Goal: Information Seeking & Learning: Learn about a topic

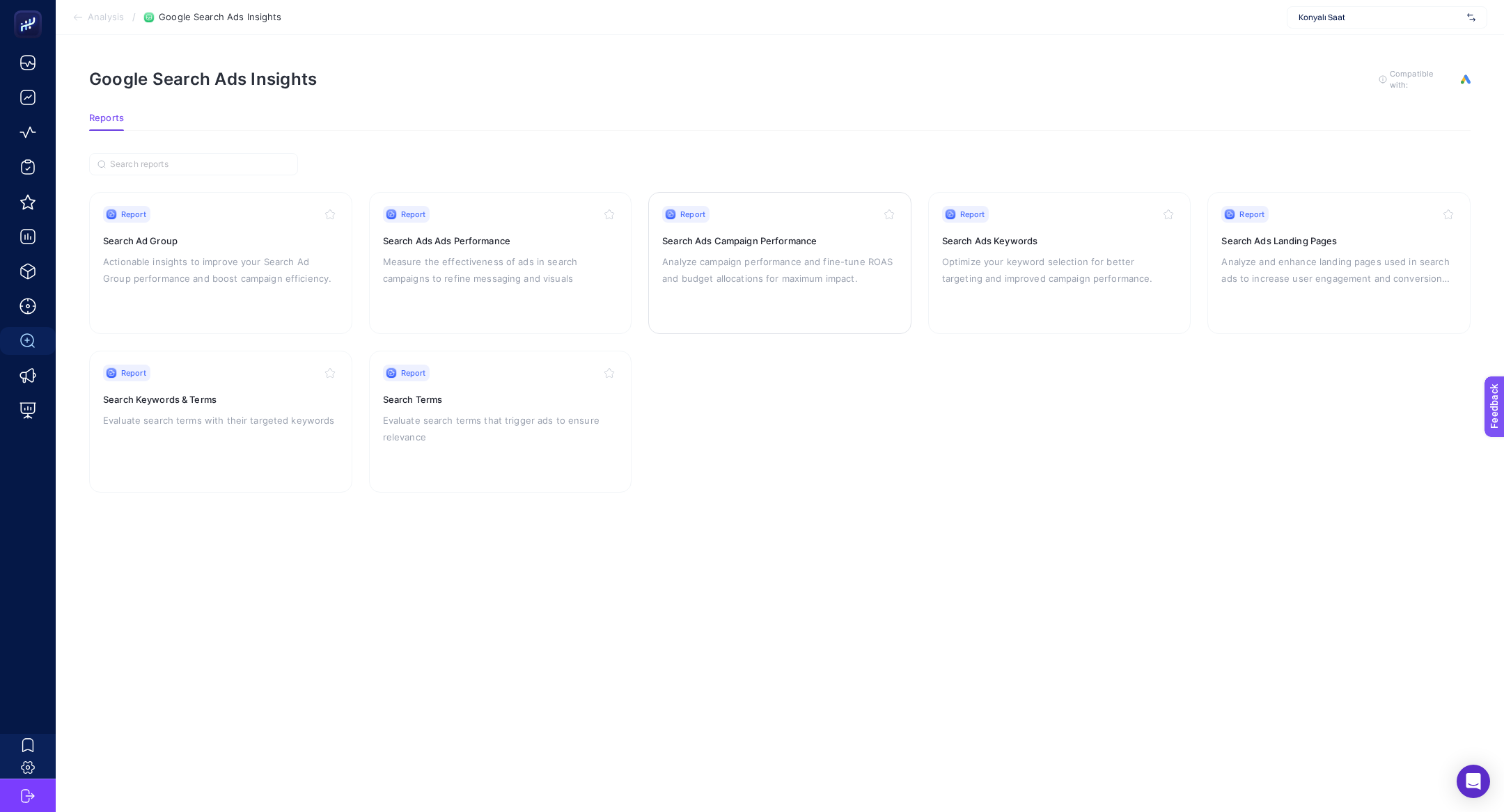
click at [833, 243] on h3 "Search Ads Campaign Performance" at bounding box center [779, 240] width 236 height 14
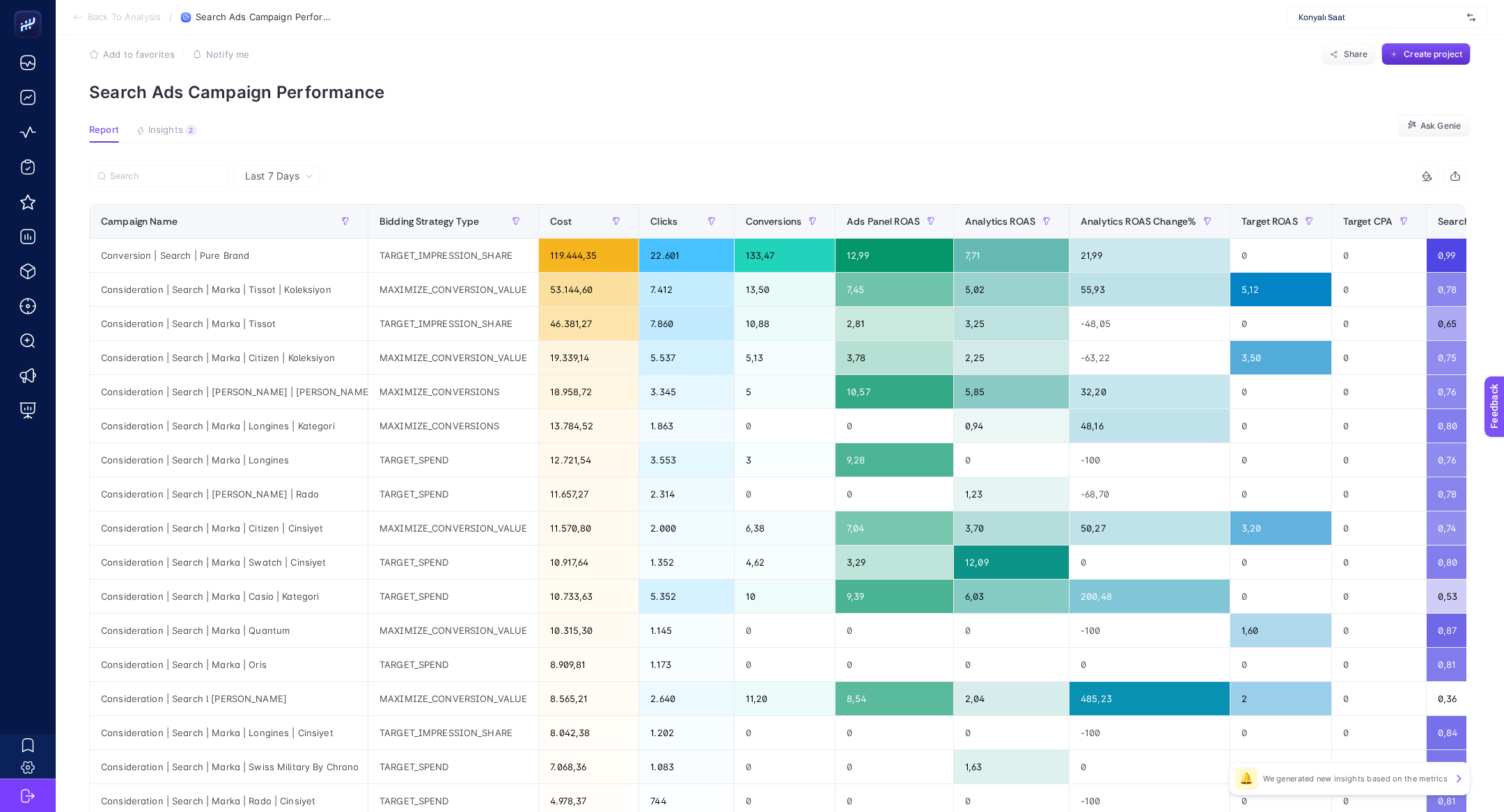
scroll to position [4, 0]
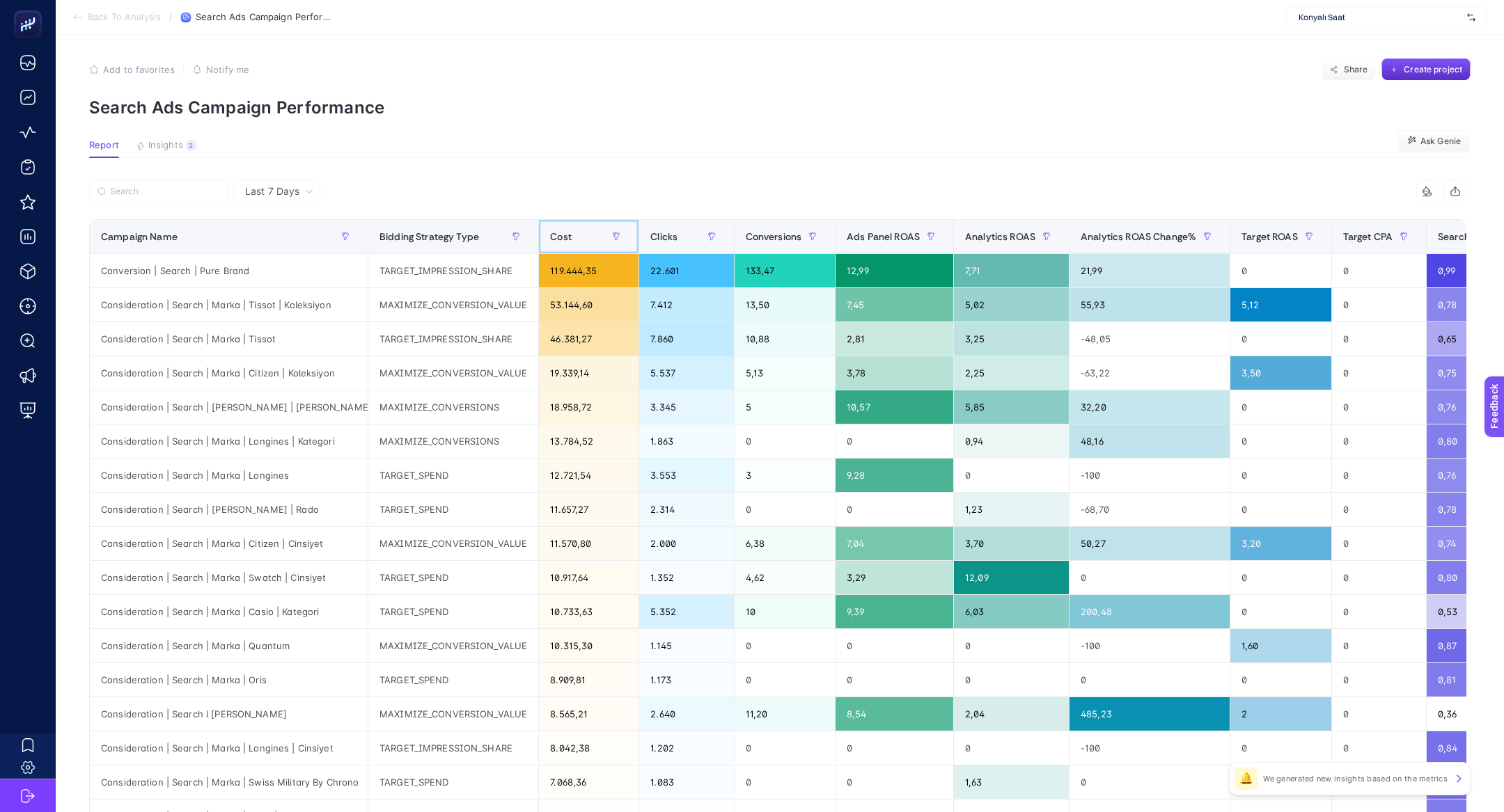
click at [586, 245] on div "Cost" at bounding box center [589, 237] width 78 height 23
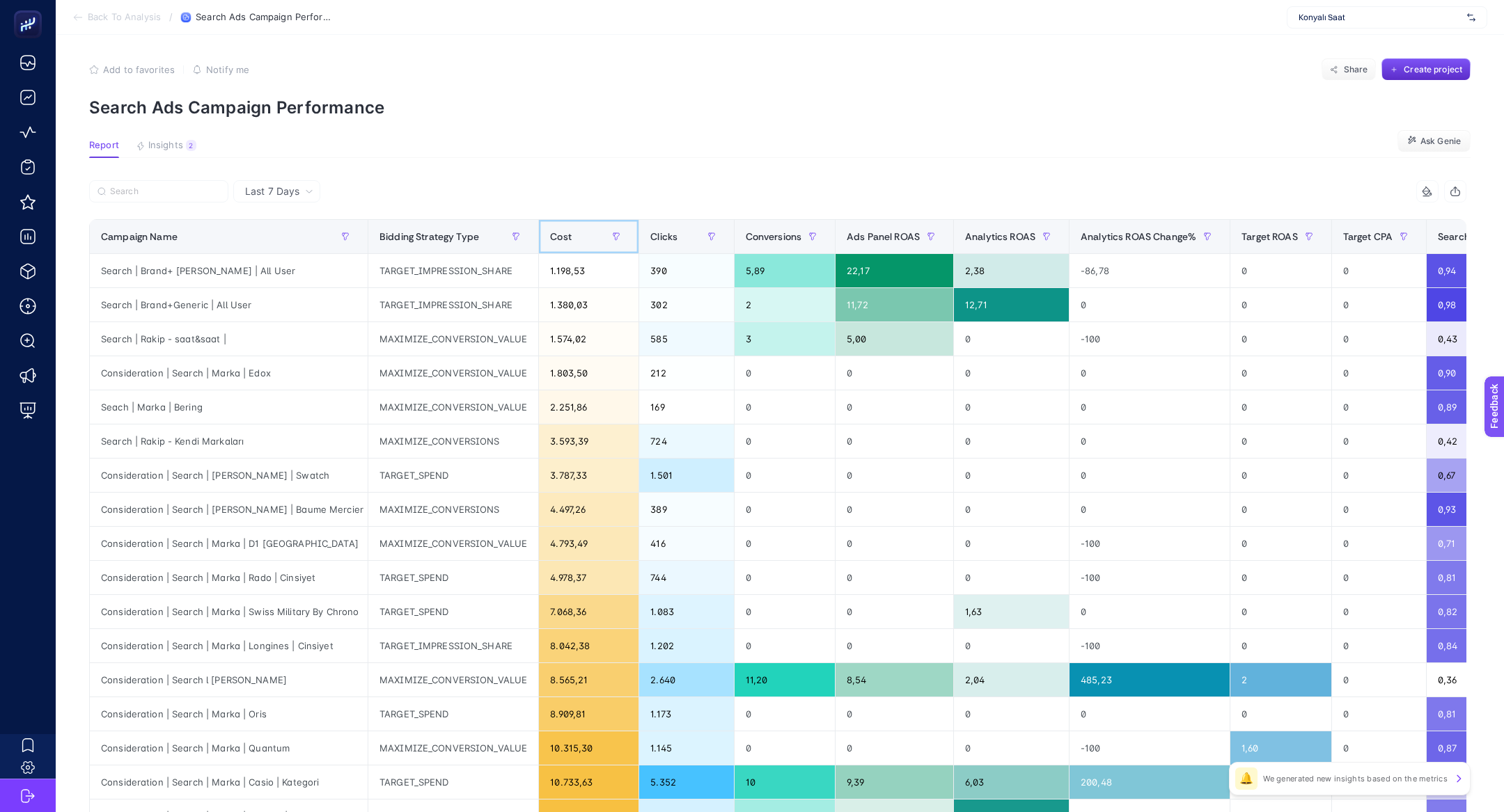
click at [586, 245] on div "Cost" at bounding box center [589, 237] width 78 height 23
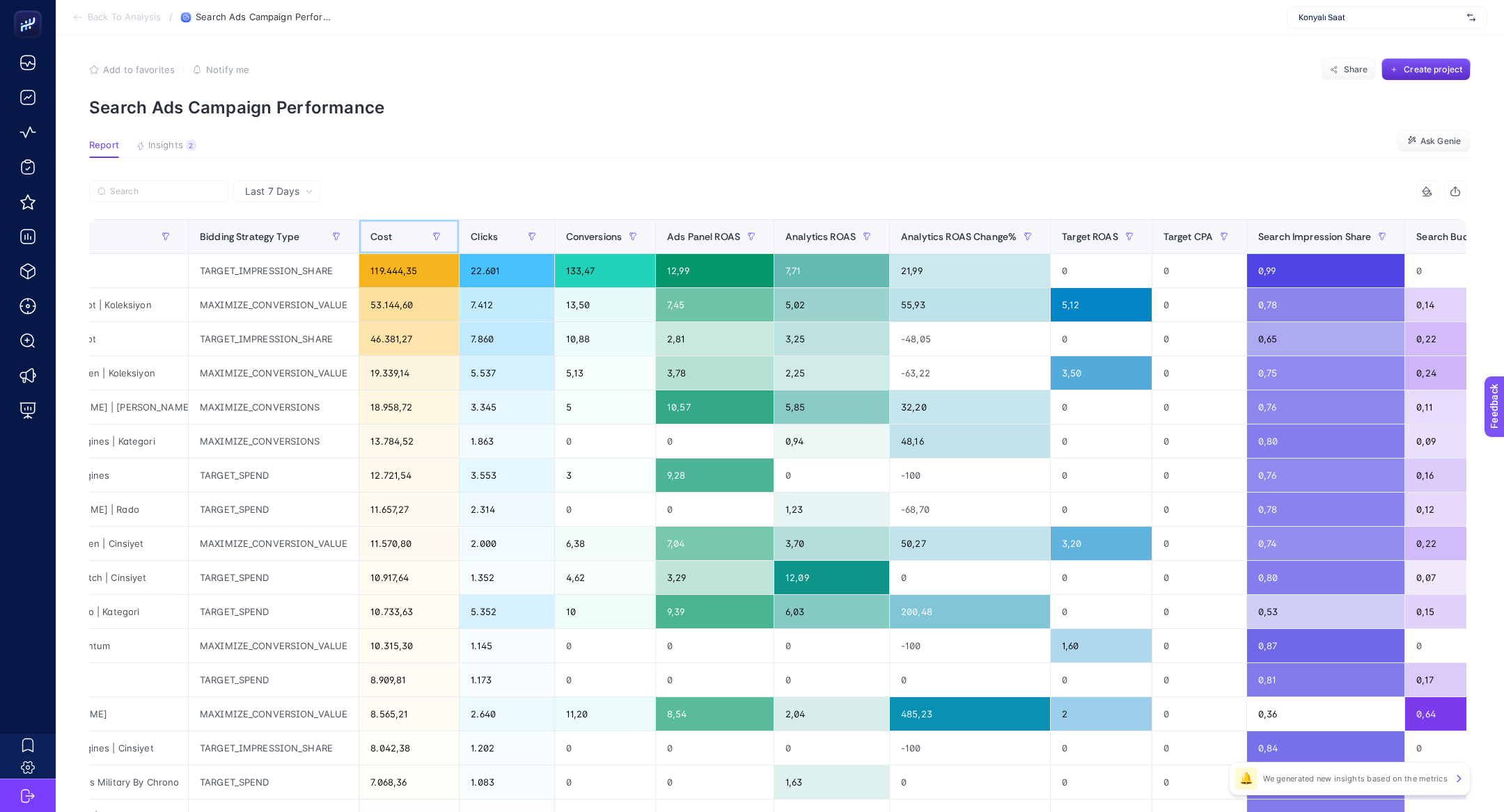
scroll to position [0, 182]
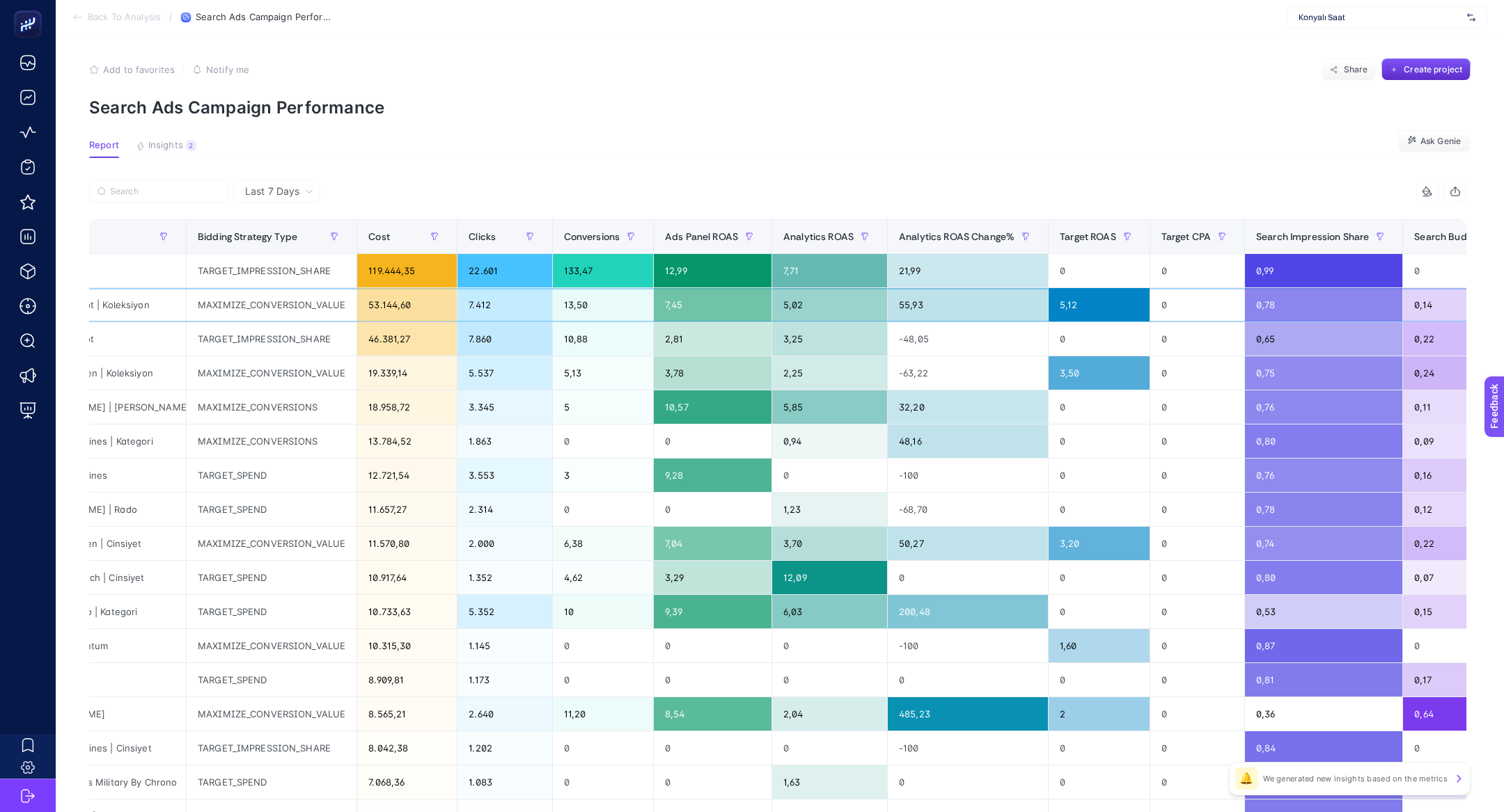
click at [816, 309] on div "5,02" at bounding box center [829, 304] width 115 height 33
click at [930, 307] on div "55,93" at bounding box center [967, 304] width 160 height 33
click at [829, 266] on div "7,71" at bounding box center [829, 270] width 115 height 33
click at [829, 329] on div "3,25" at bounding box center [829, 339] width 115 height 33
click at [839, 274] on div "7,71" at bounding box center [829, 270] width 115 height 33
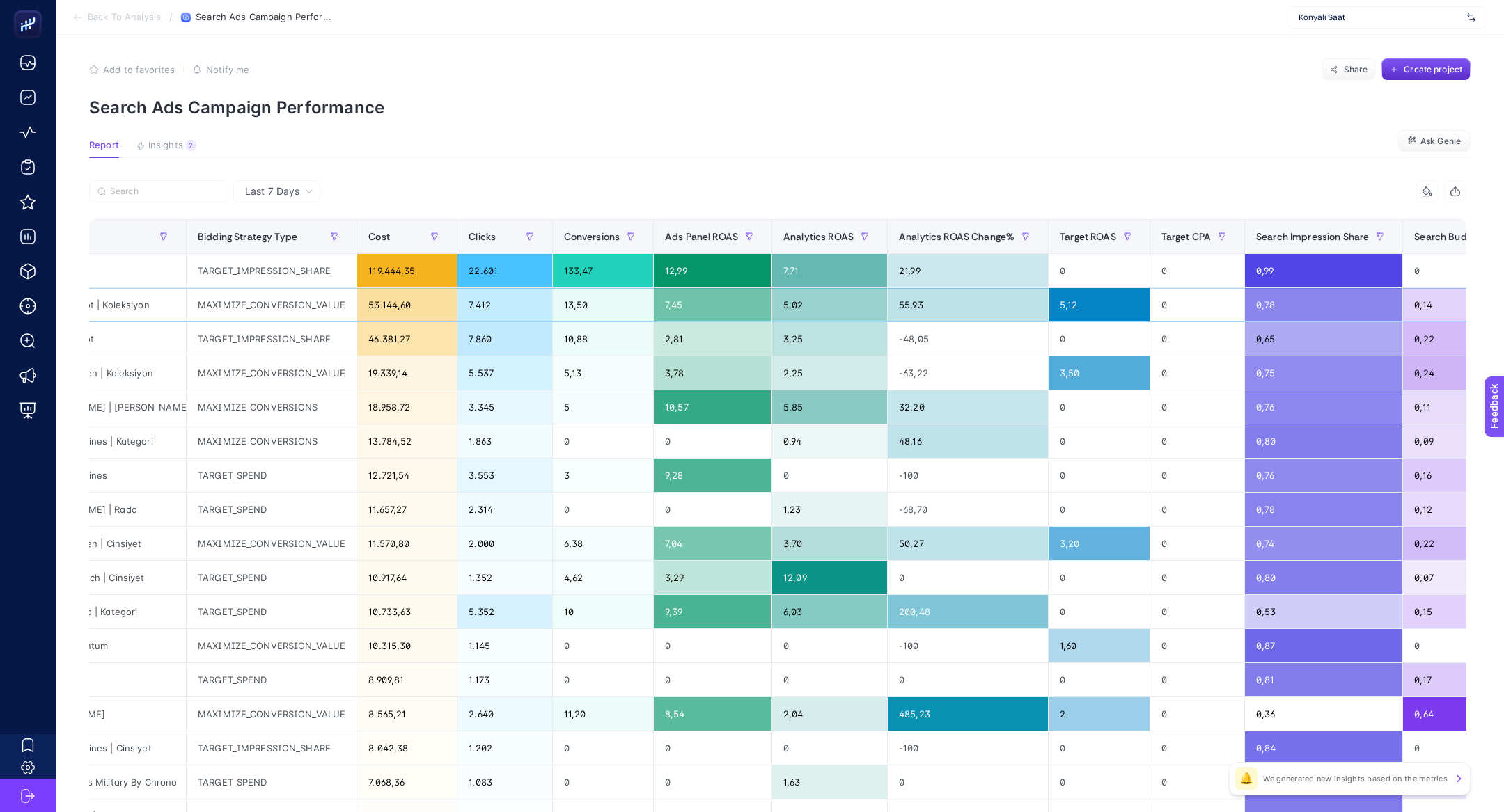
click at [836, 302] on div "5,02" at bounding box center [829, 304] width 115 height 33
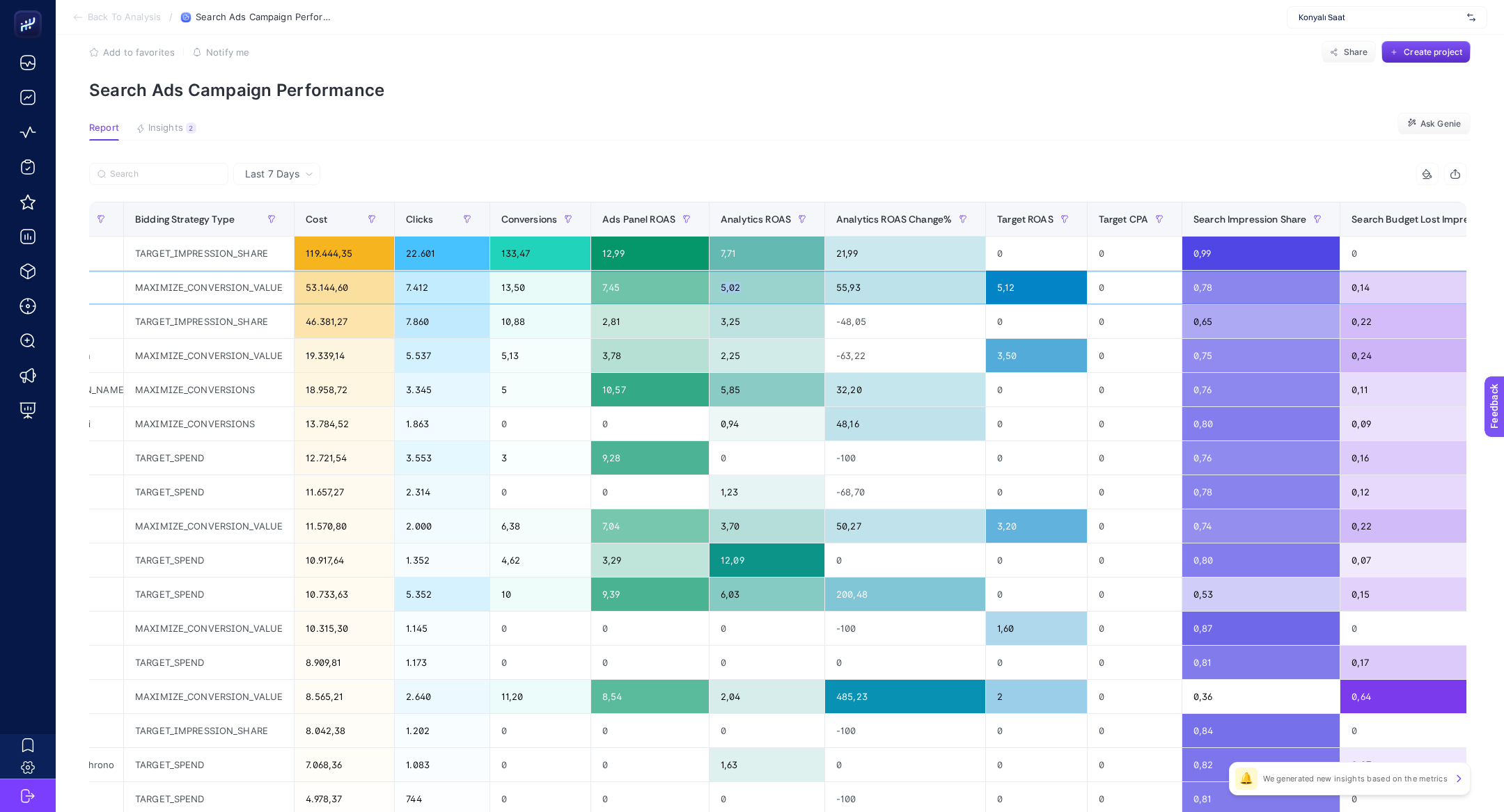
scroll to position [0, 0]
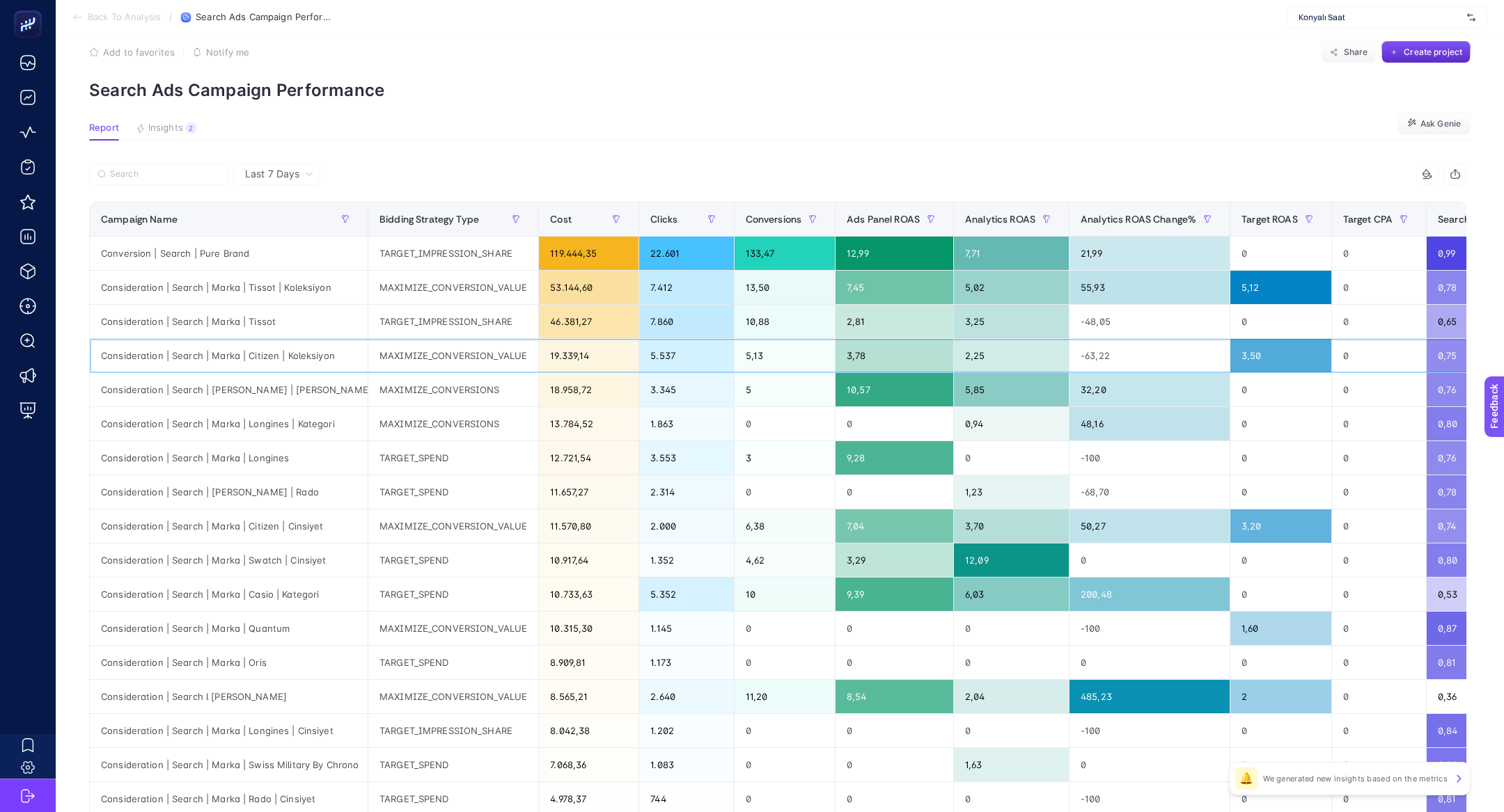
click at [270, 351] on div "Consideration | Search | Marka | Citizen | Koleksiyon" at bounding box center [228, 355] width 277 height 33
click at [286, 385] on div "Consideration | Search | [PERSON_NAME] | [PERSON_NAME]" at bounding box center [228, 389] width 277 height 33
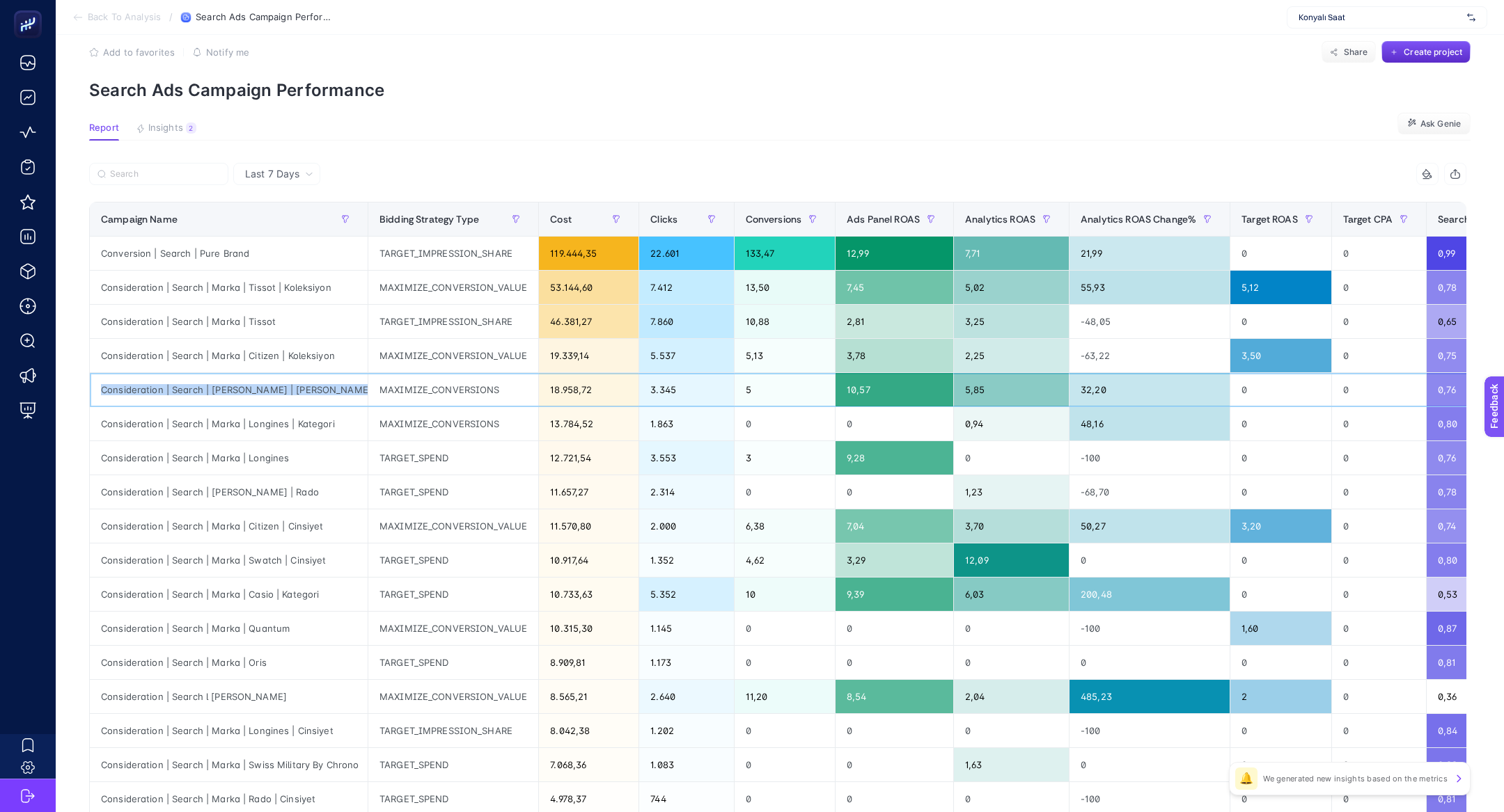
click at [286, 385] on div "Consideration | Search | [PERSON_NAME] | [PERSON_NAME]" at bounding box center [228, 389] width 277 height 33
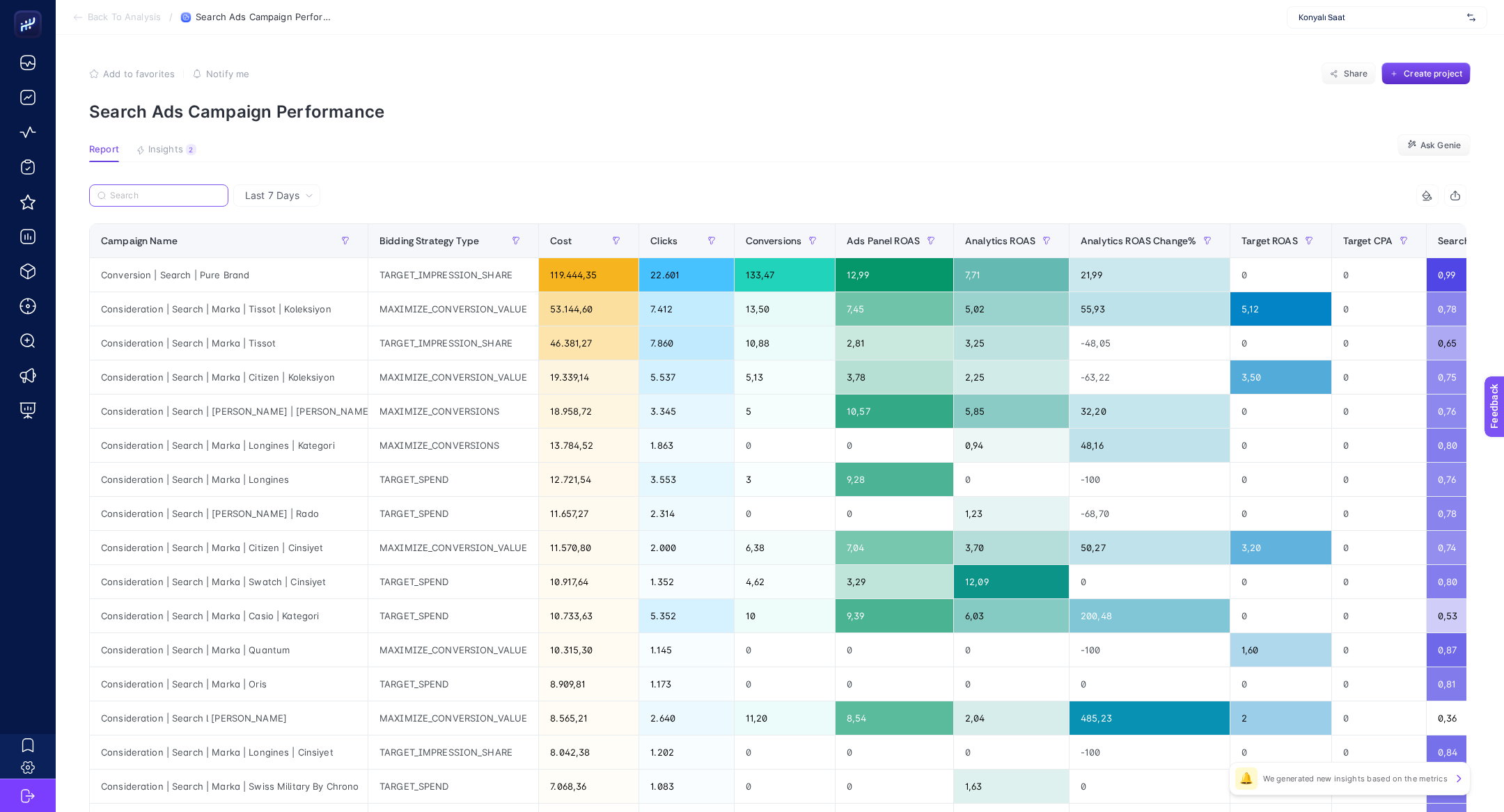
click at [186, 196] on input "Search" at bounding box center [165, 196] width 110 height 10
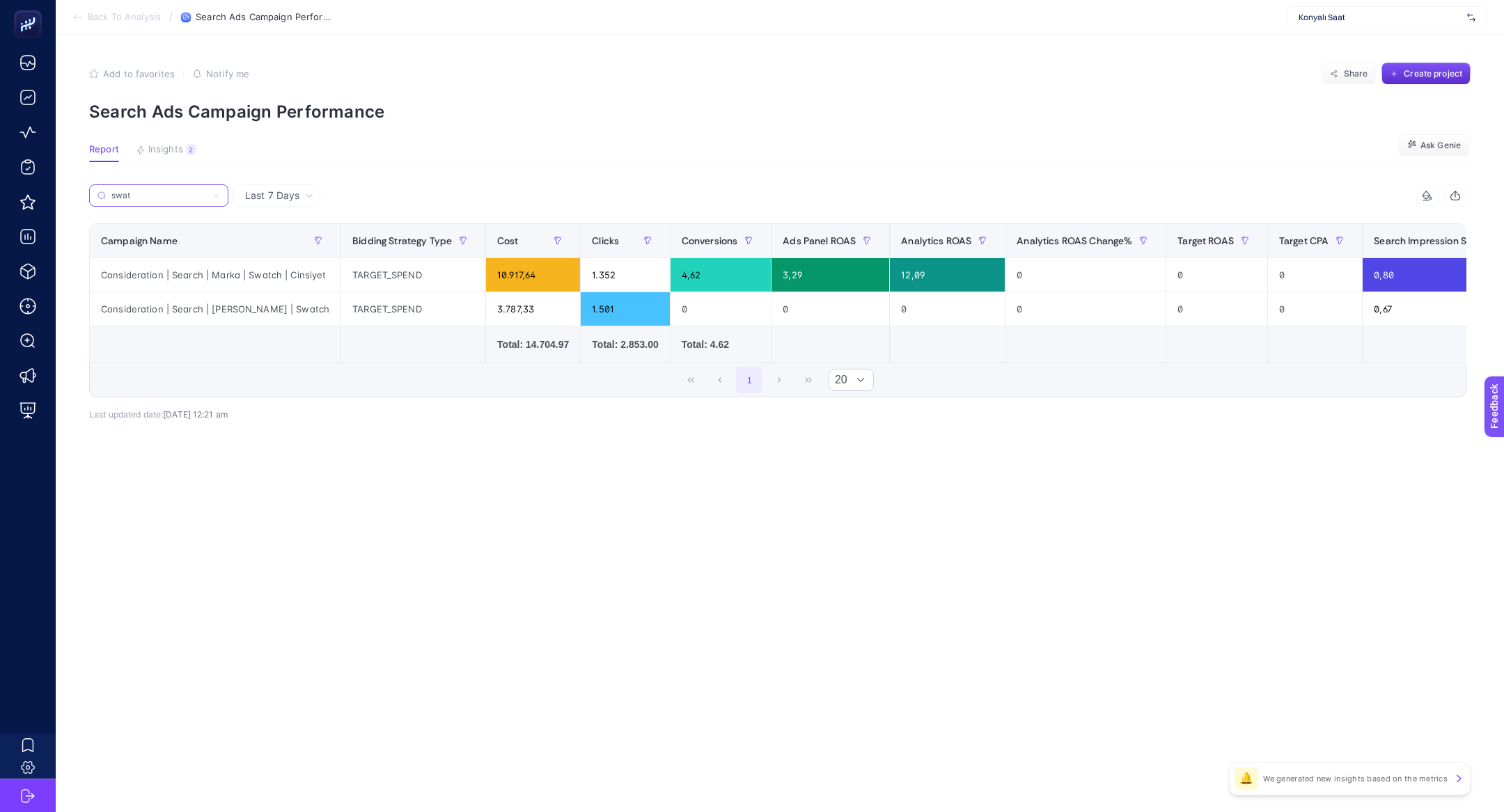
type input "swat"
click at [284, 277] on div "Consideration | Search | Marka | Swatch | Cinsiyet" at bounding box center [215, 274] width 251 height 33
click at [275, 280] on div at bounding box center [275, 280] width 0 height 0
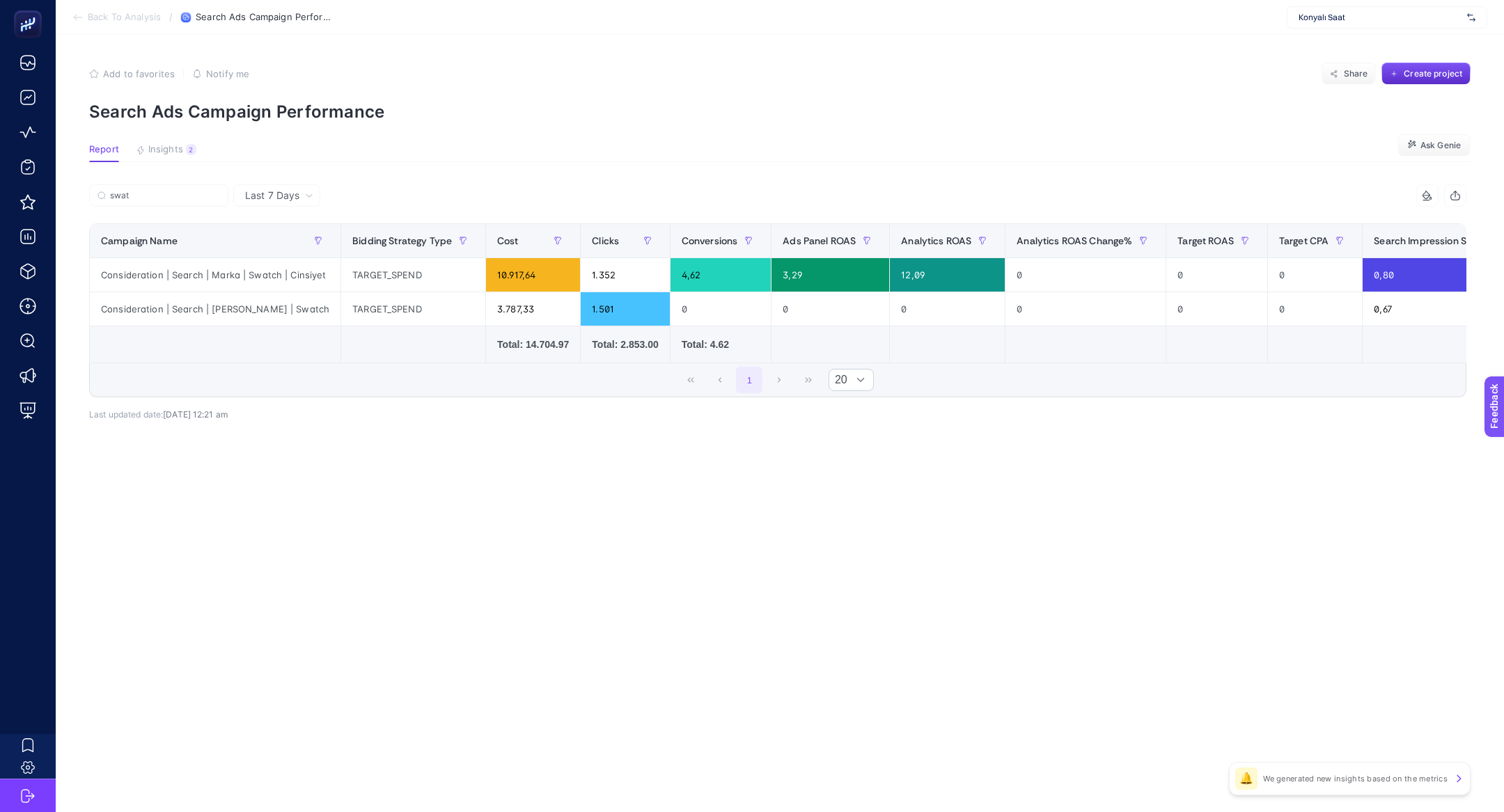
click at [391, 498] on article "Add to favorites false Notify me Share Create project Search Ads Campaign Perfo…" at bounding box center [780, 423] width 1448 height 777
click at [265, 275] on div "Consideration | Search | Marka | Swatch | Cinsiyet" at bounding box center [215, 274] width 251 height 33
copy tr "Consideration | Search | Marka | Swatch | Cinsiyet"
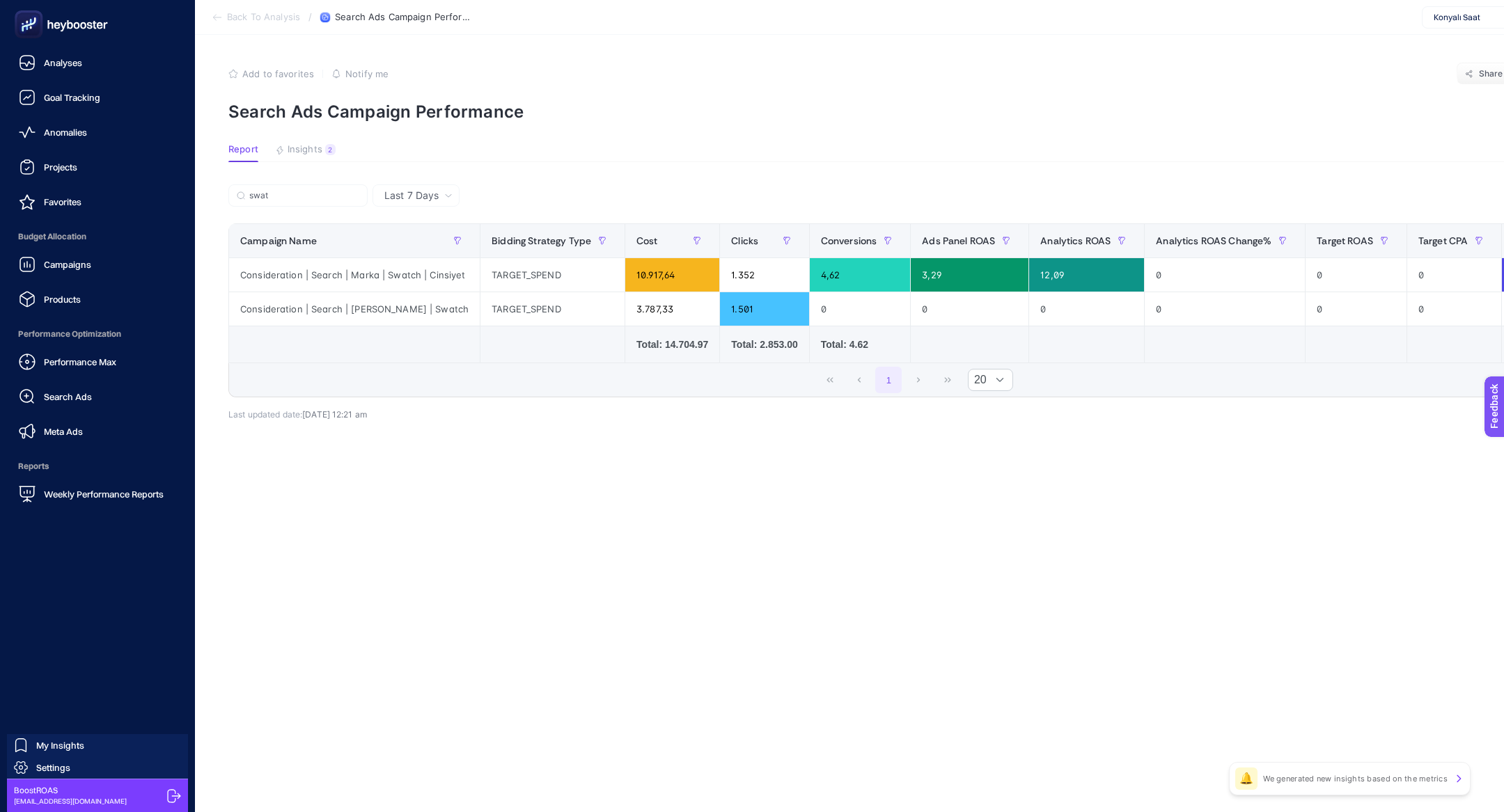
click at [103, 377] on div "Performance Max Search Ads Meta Ads" at bounding box center [97, 397] width 172 height 97
click at [101, 405] on link "Search Ads" at bounding box center [97, 396] width 172 height 27
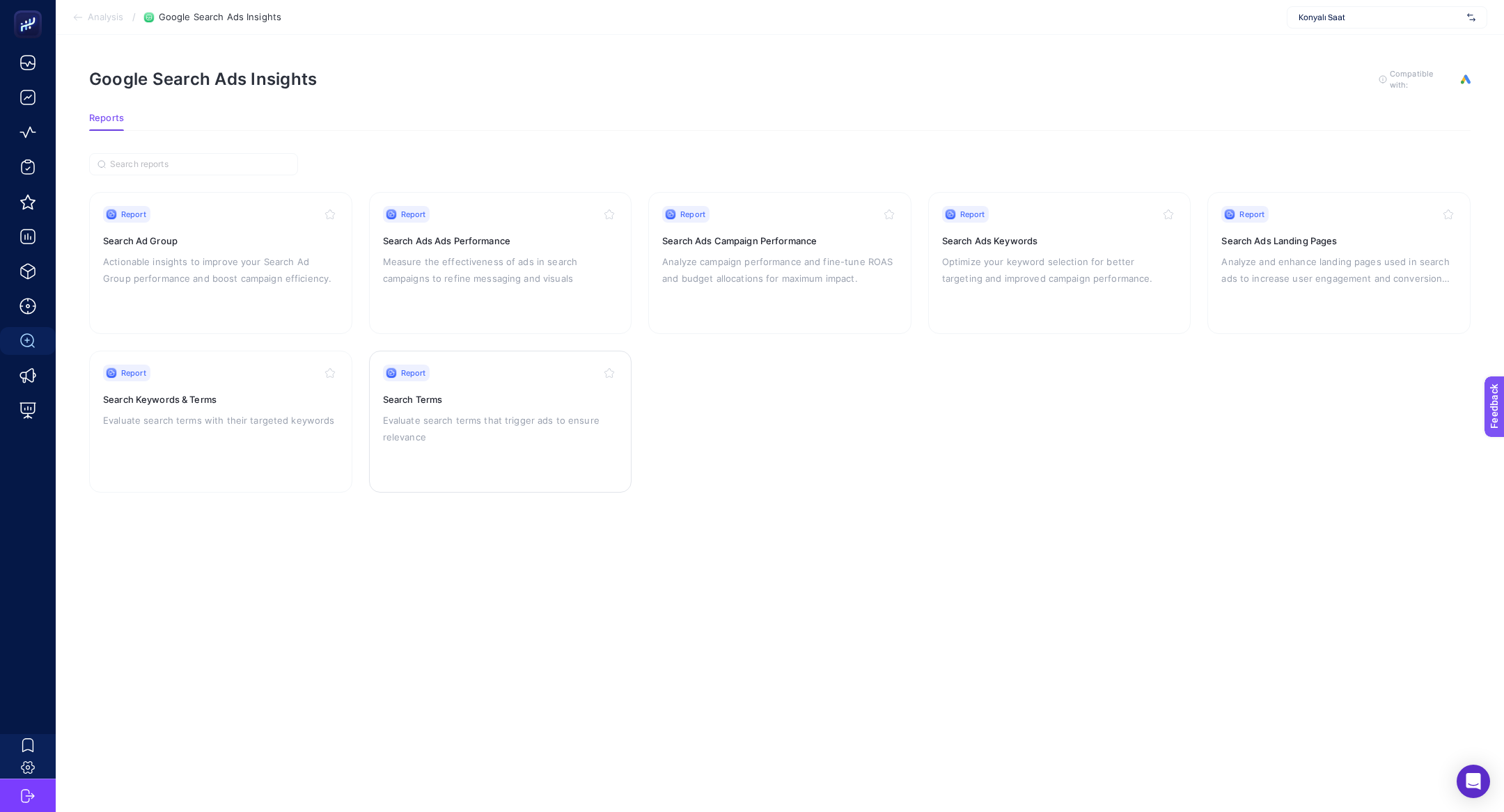
click at [427, 400] on h3 "Search Terms" at bounding box center [500, 399] width 236 height 14
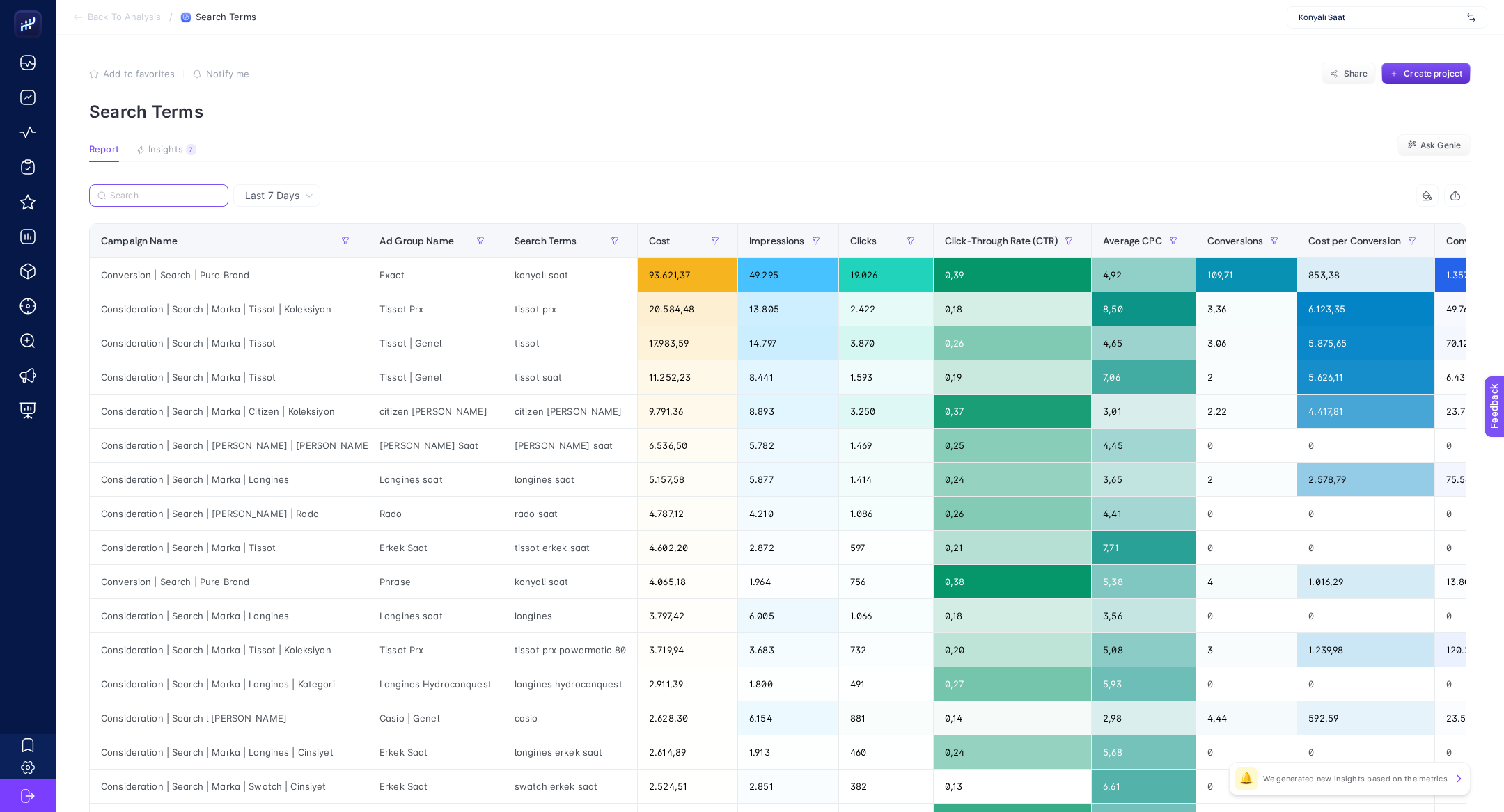
click at [155, 199] on input "Search" at bounding box center [165, 196] width 110 height 10
paste input "Consideration | Search | Marka | Swatch | Cinsiyet"
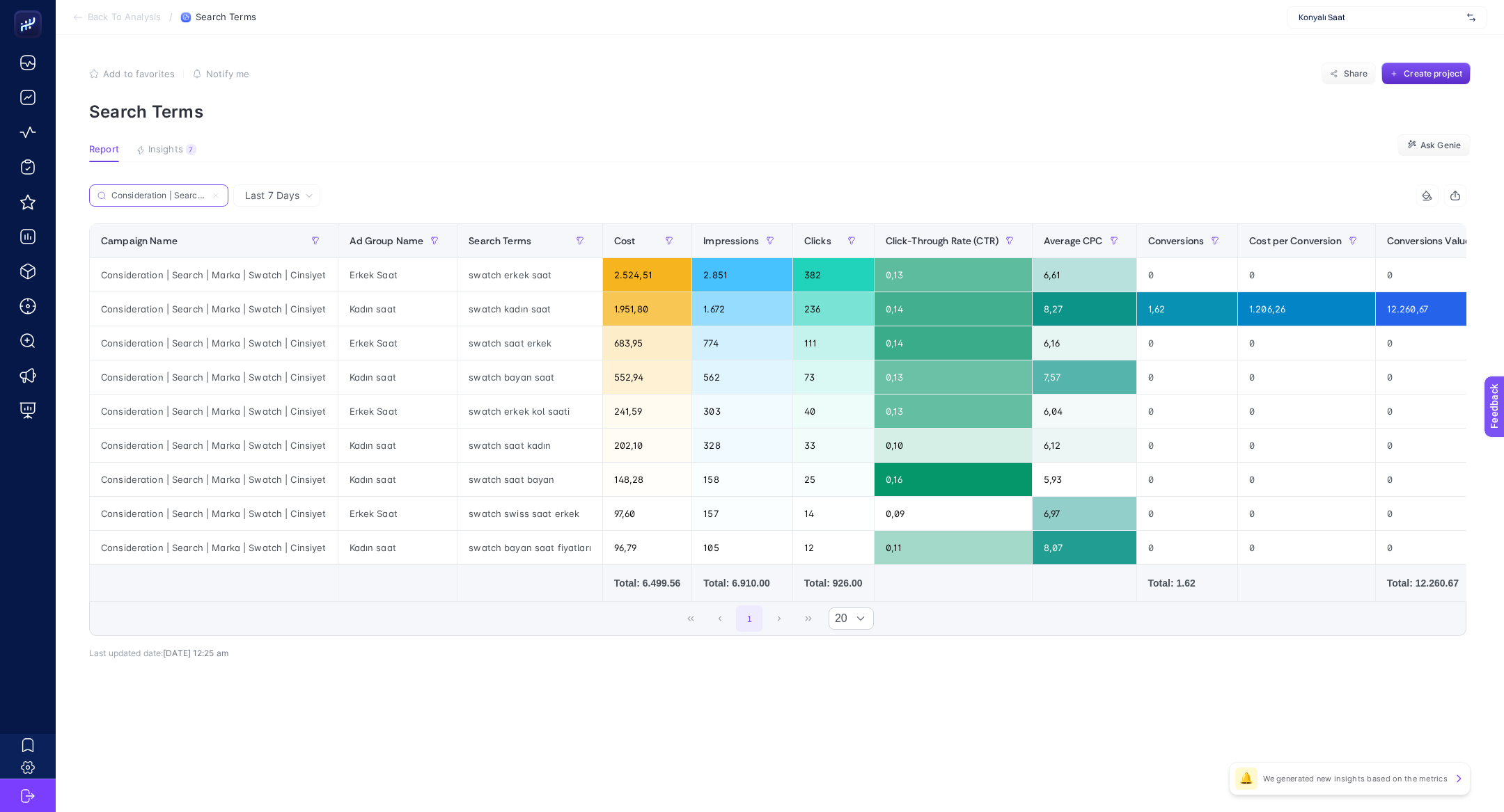
scroll to position [0, 107]
type input "Consideration | Search | Marka | Swatch | Cinsiyet"
click at [1177, 244] on span "Conversions" at bounding box center [1177, 241] width 57 height 11
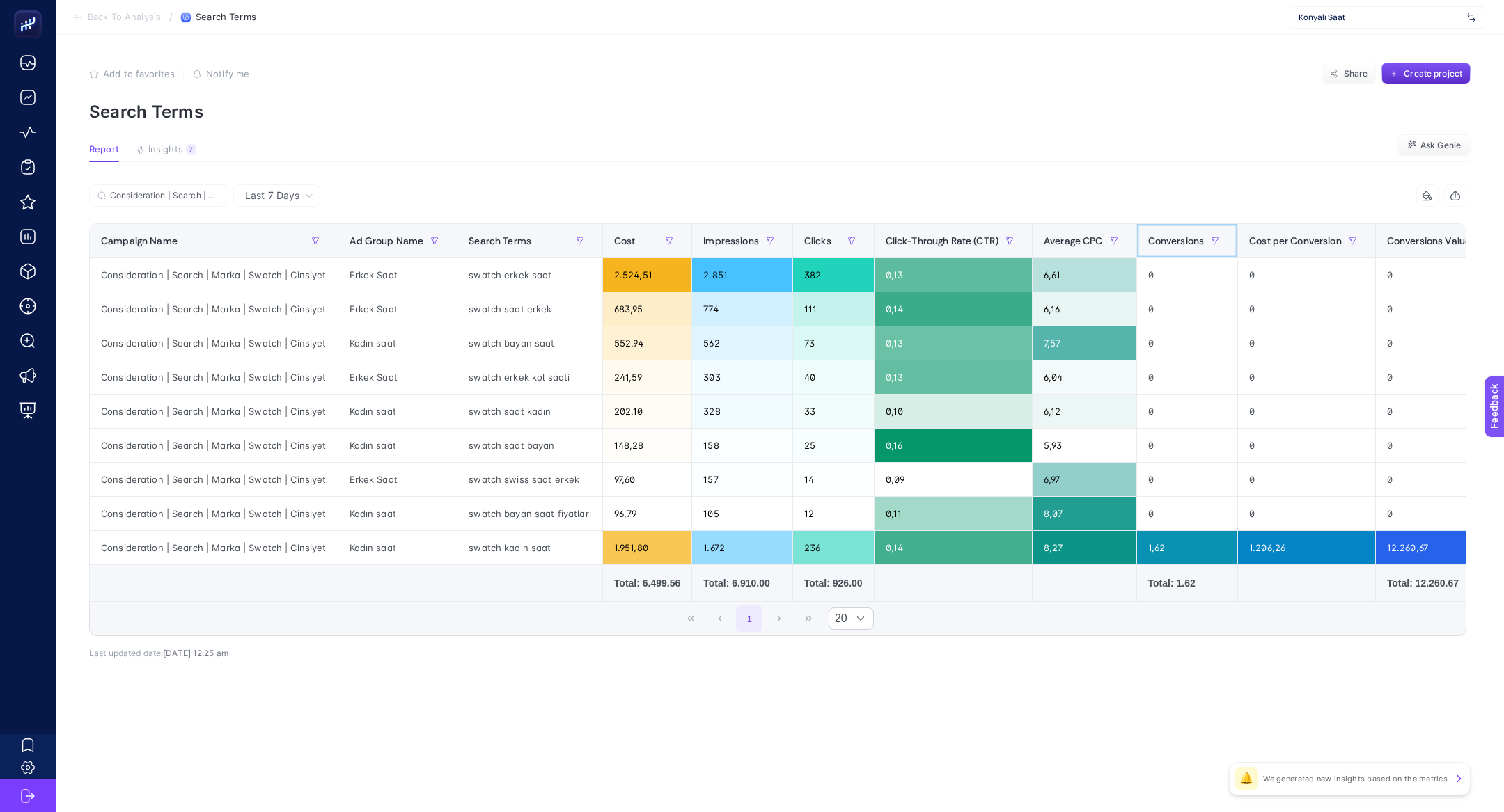
click at [1177, 244] on span "Conversions" at bounding box center [1177, 241] width 57 height 11
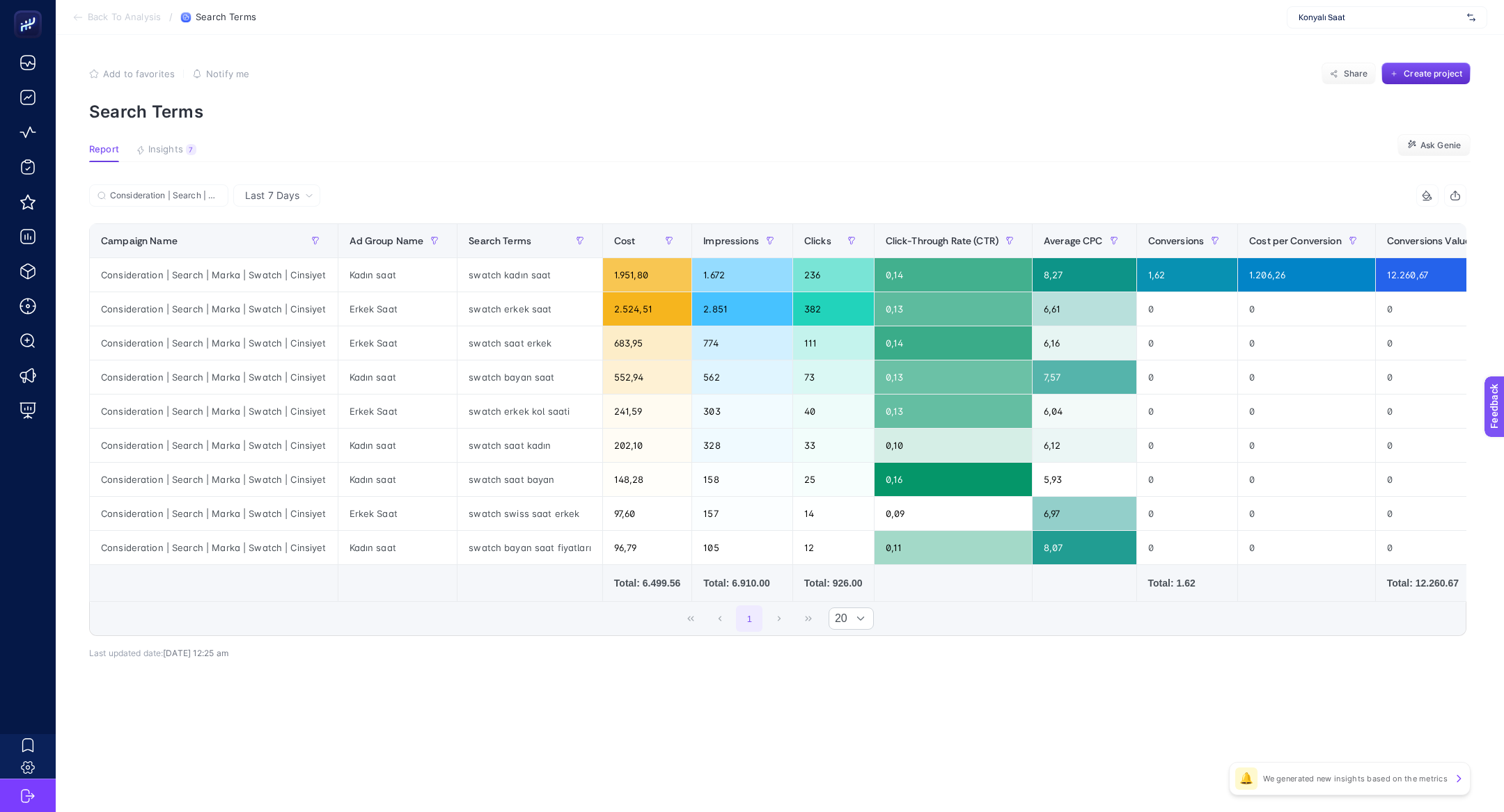
click at [288, 201] on span "Last 7 Days" at bounding box center [272, 195] width 54 height 14
click at [298, 260] on li "Last 30 Days" at bounding box center [276, 250] width 79 height 25
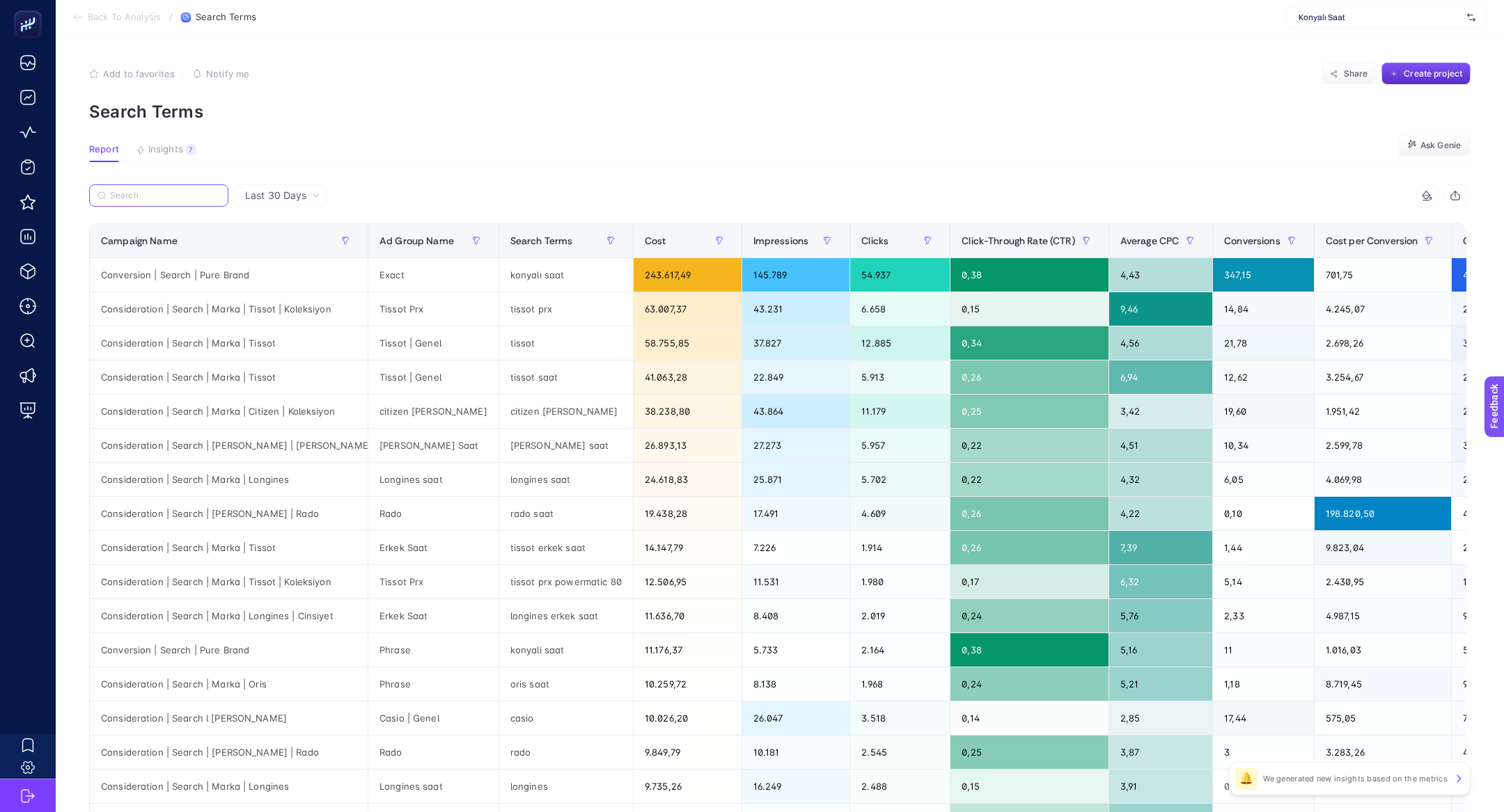
click at [168, 196] on input "Search" at bounding box center [165, 196] width 110 height 10
paste input "Consideration | Search | Marka | Swatch | Cinsiyet"
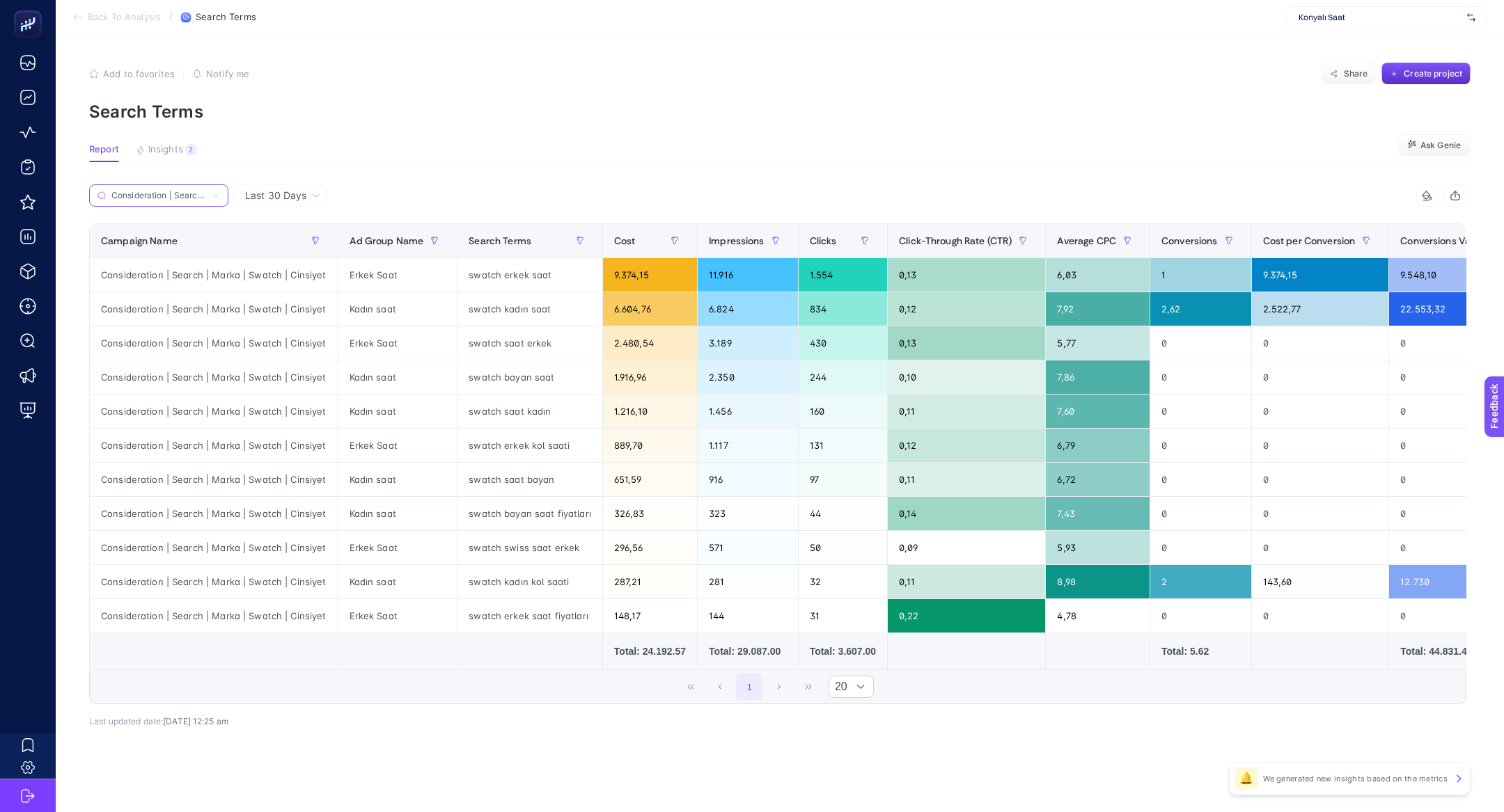
scroll to position [0, 107]
type input "Consideration | Search | Marka | Swatch | Cinsiyet"
